Goal: Task Accomplishment & Management: Manage account settings

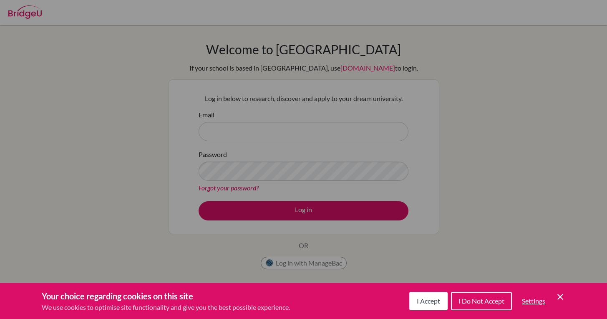
scroll to position [98, 0]
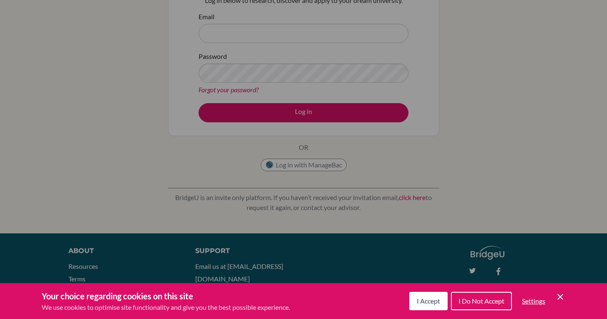
click at [480, 192] on div "Cookie Preferences" at bounding box center [303, 159] width 607 height 319
click at [558, 296] on icon "Cookie Control Close Icon" at bounding box center [560, 297] width 10 height 10
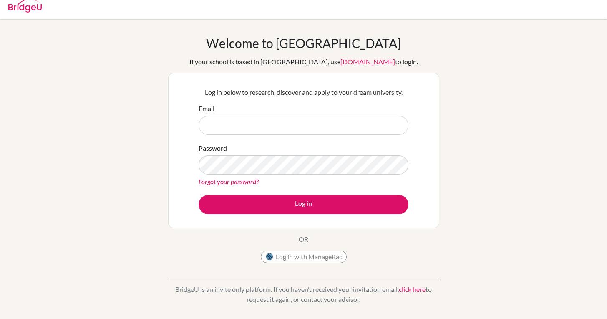
scroll to position [0, 0]
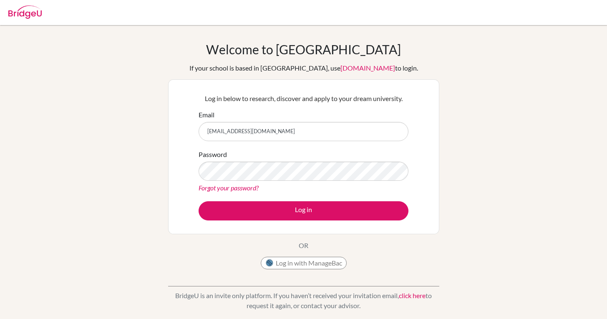
type input "[EMAIL_ADDRESS][DOMAIN_NAME]"
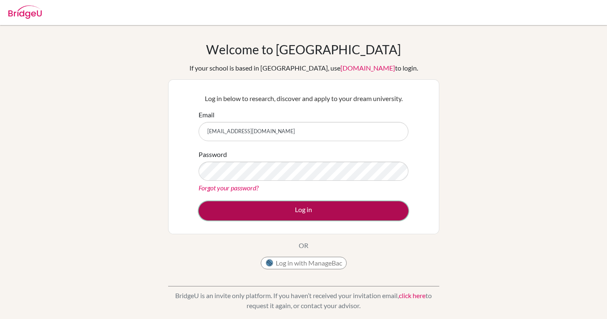
click at [308, 215] on button "Log in" at bounding box center [304, 210] width 210 height 19
